Goal: Find specific page/section: Find specific page/section

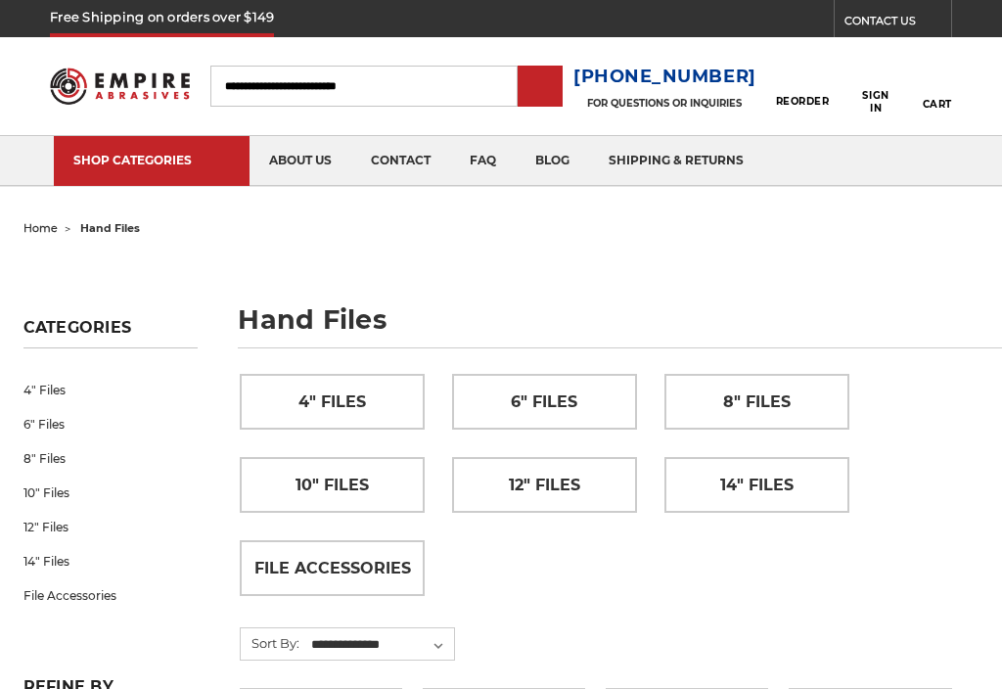
scroll to position [15, 0]
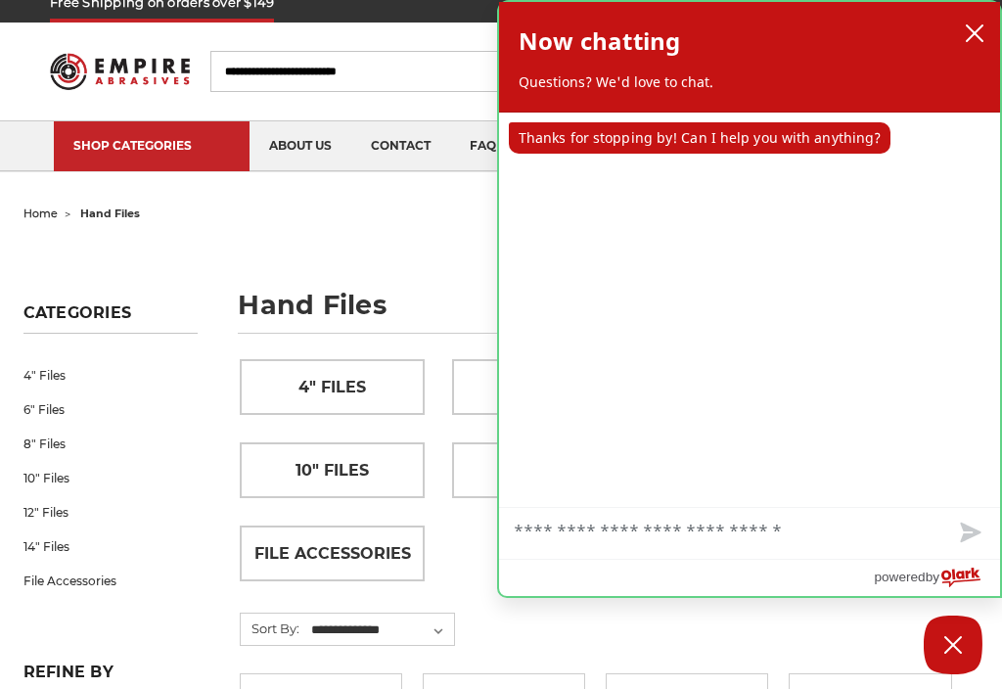
click at [977, 27] on icon "close chatbox" at bounding box center [975, 33] width 20 height 20
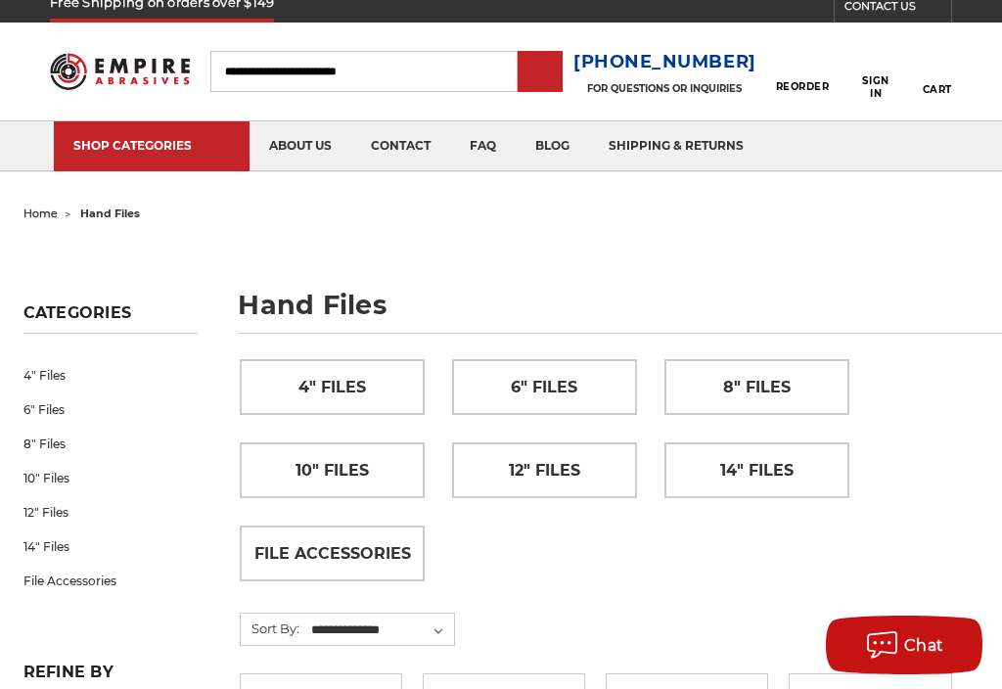
click at [738, 465] on span "14" Files" at bounding box center [756, 470] width 73 height 33
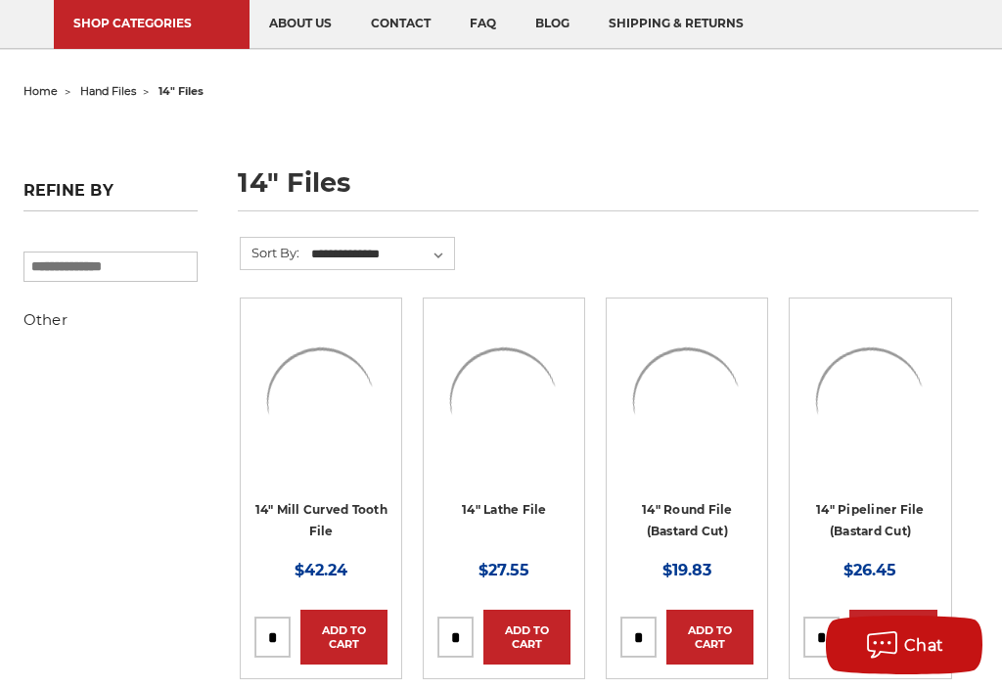
scroll to position [1, 0]
